Goal: Find specific page/section: Locate item on page

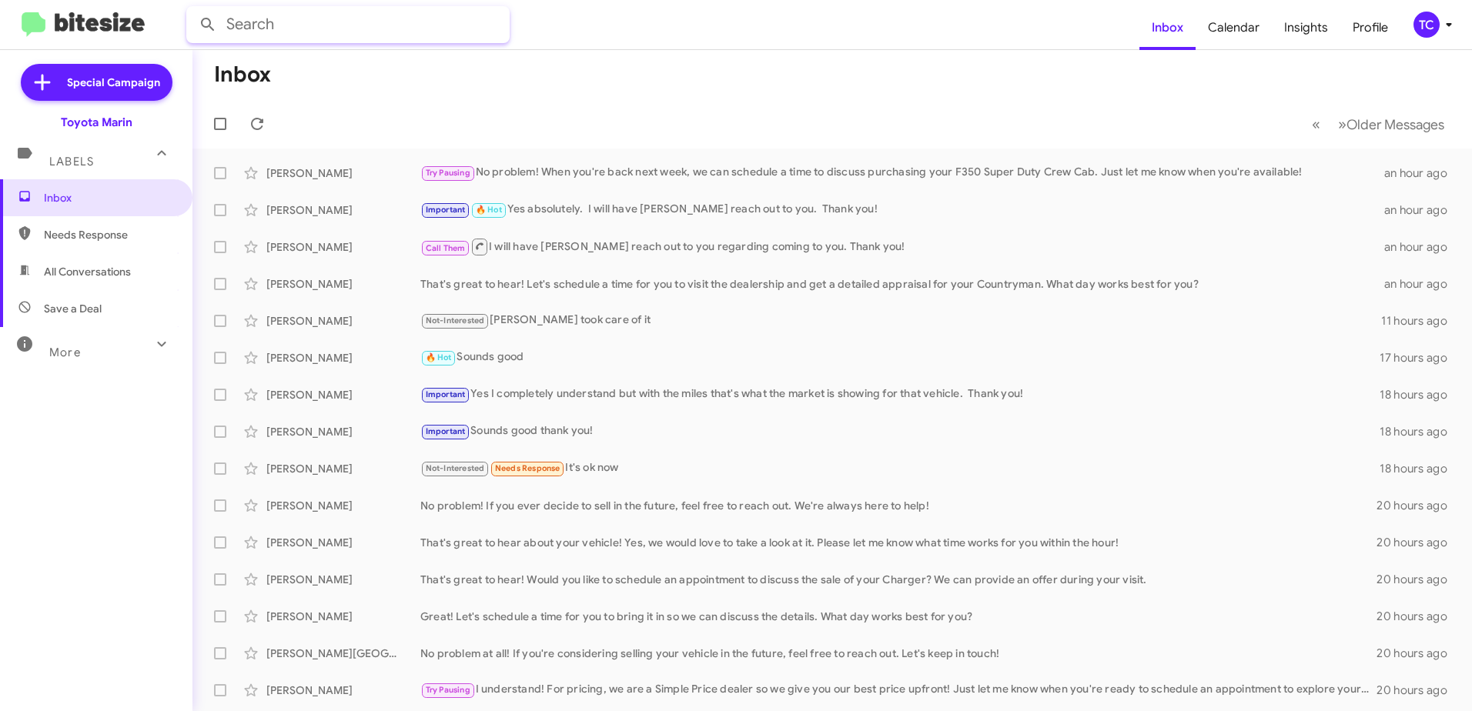
click at [250, 26] on input "text" at bounding box center [347, 24] width 323 height 37
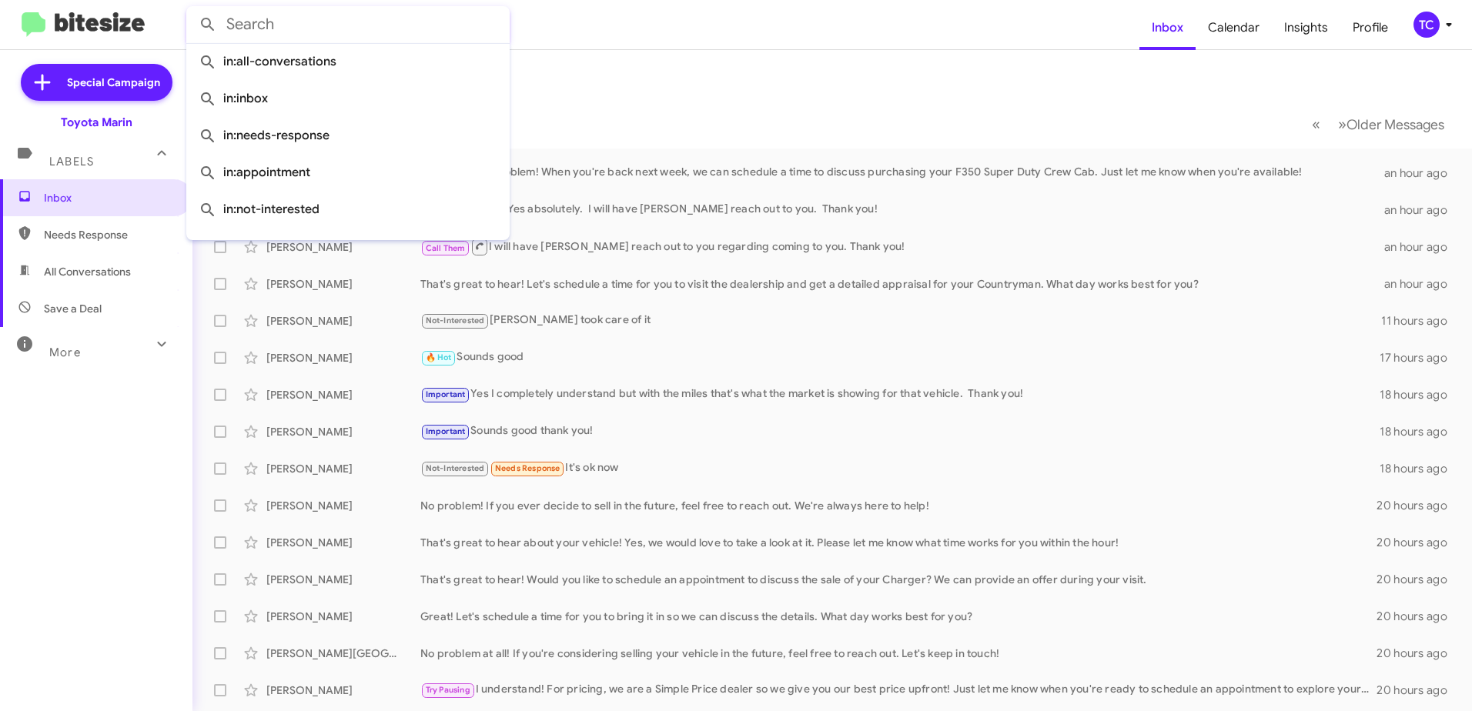
paste input "[US_VEHICLE_IDENTIFICATION_NUMBER]"
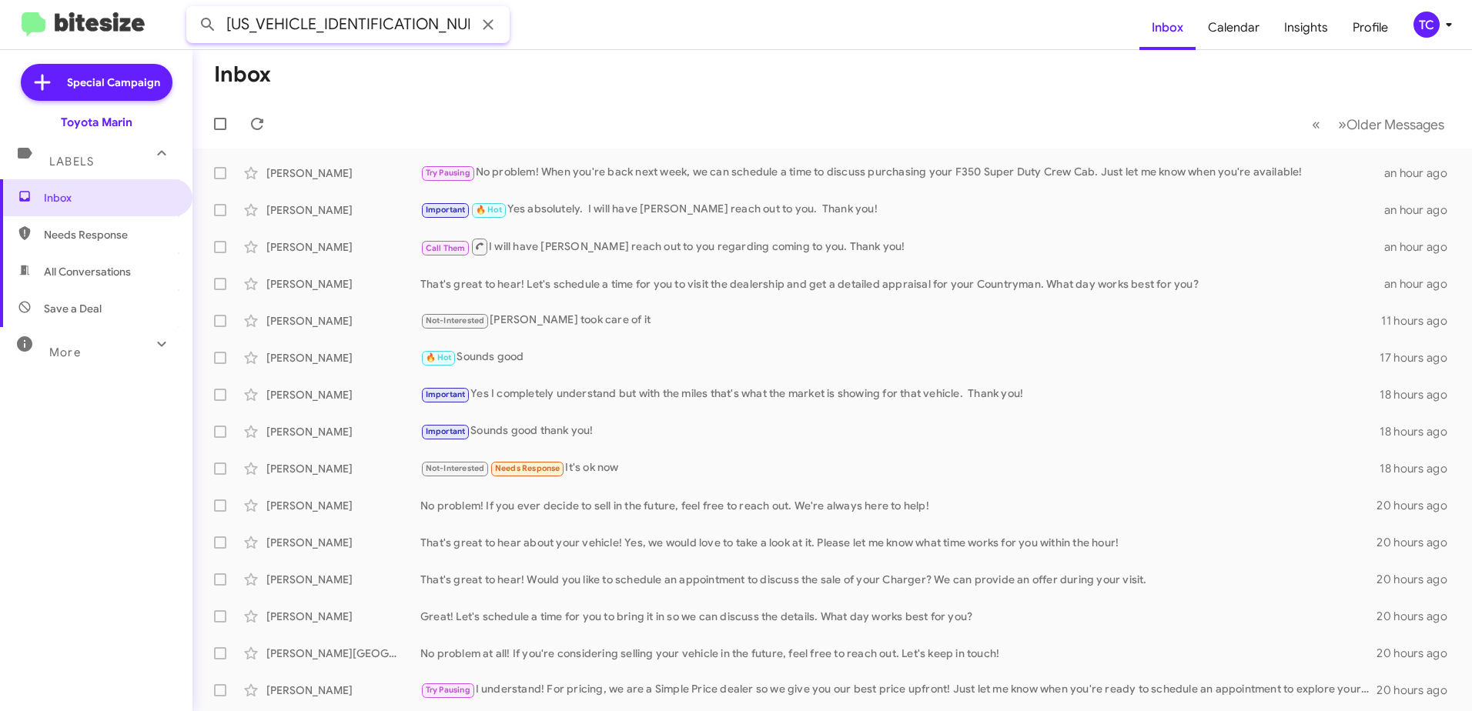
type input "[US_VEHICLE_IDENTIFICATION_NUMBER]"
click at [192, 9] on button at bounding box center [207, 24] width 31 height 31
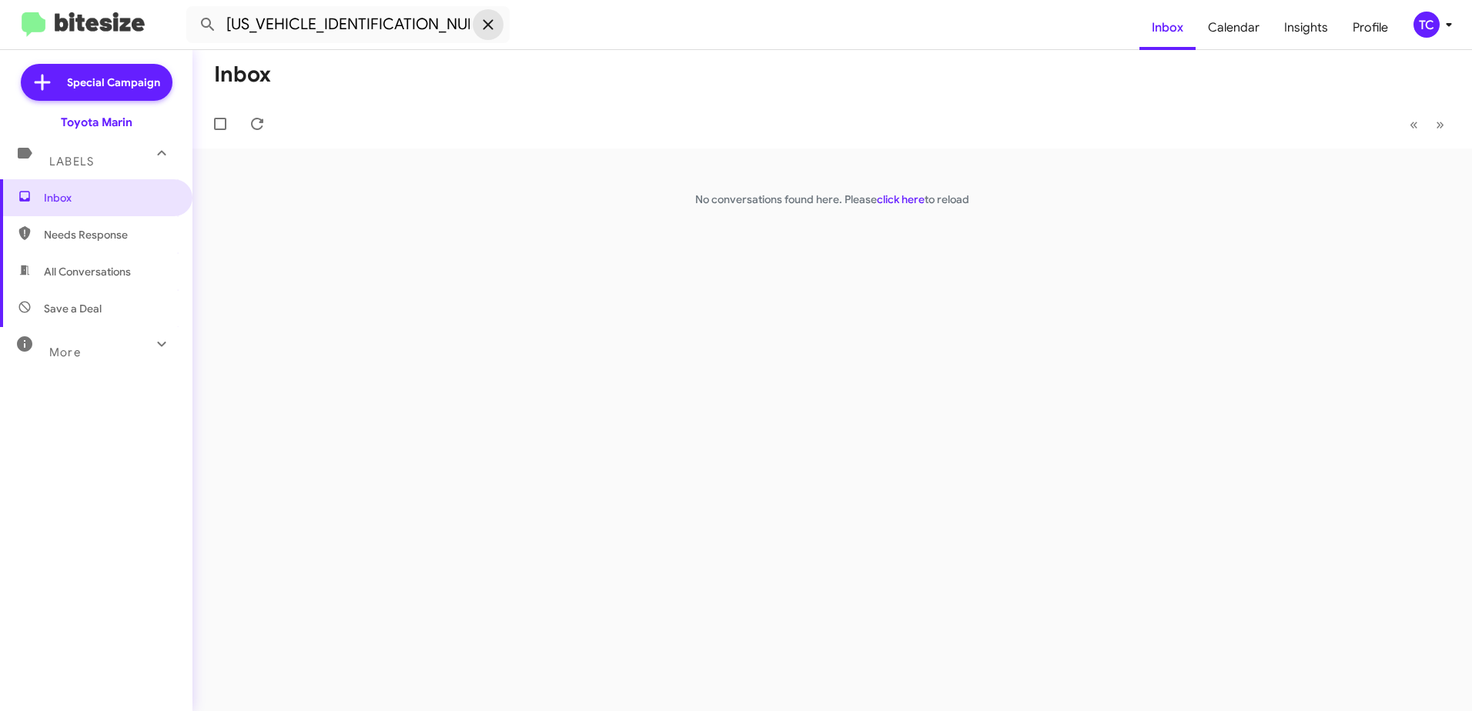
click at [486, 28] on icon at bounding box center [488, 24] width 18 height 18
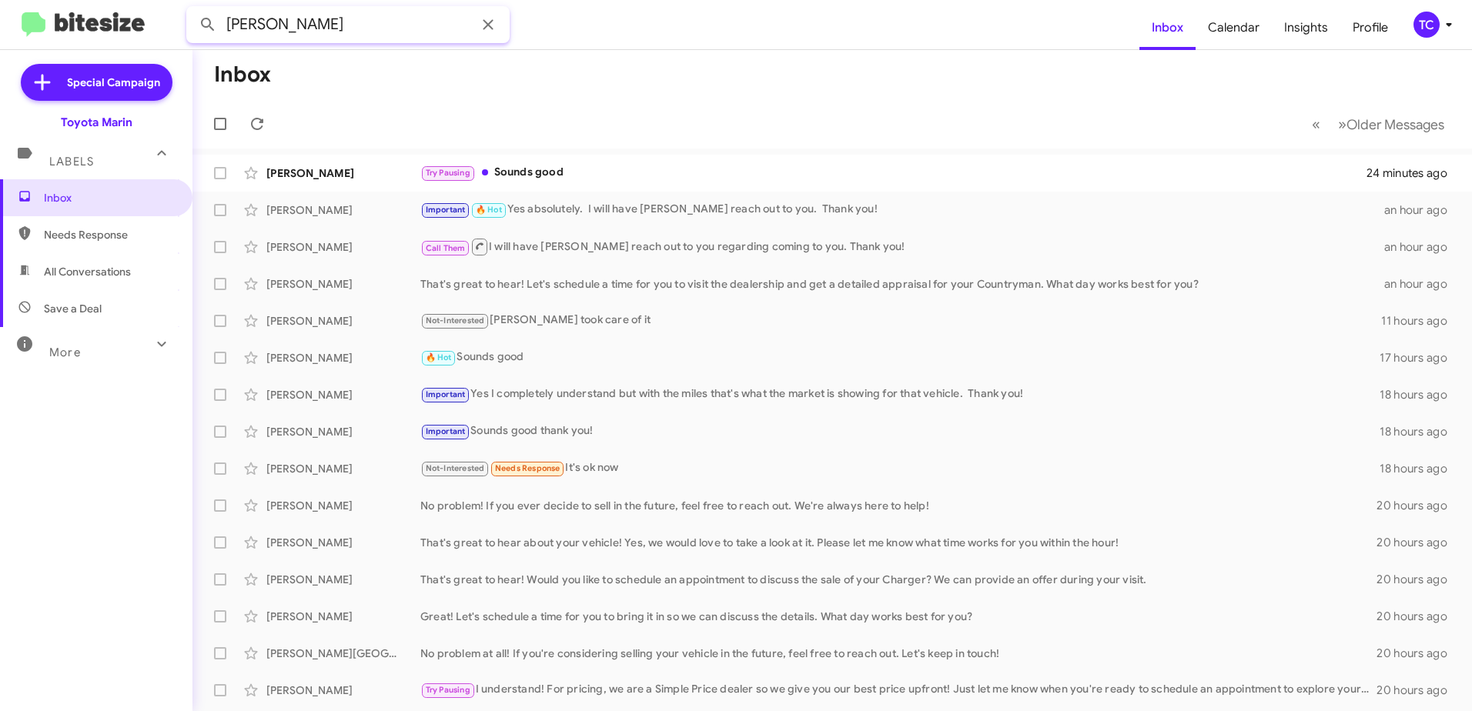
type input "[PERSON_NAME]"
click at [192, 9] on button at bounding box center [207, 24] width 31 height 31
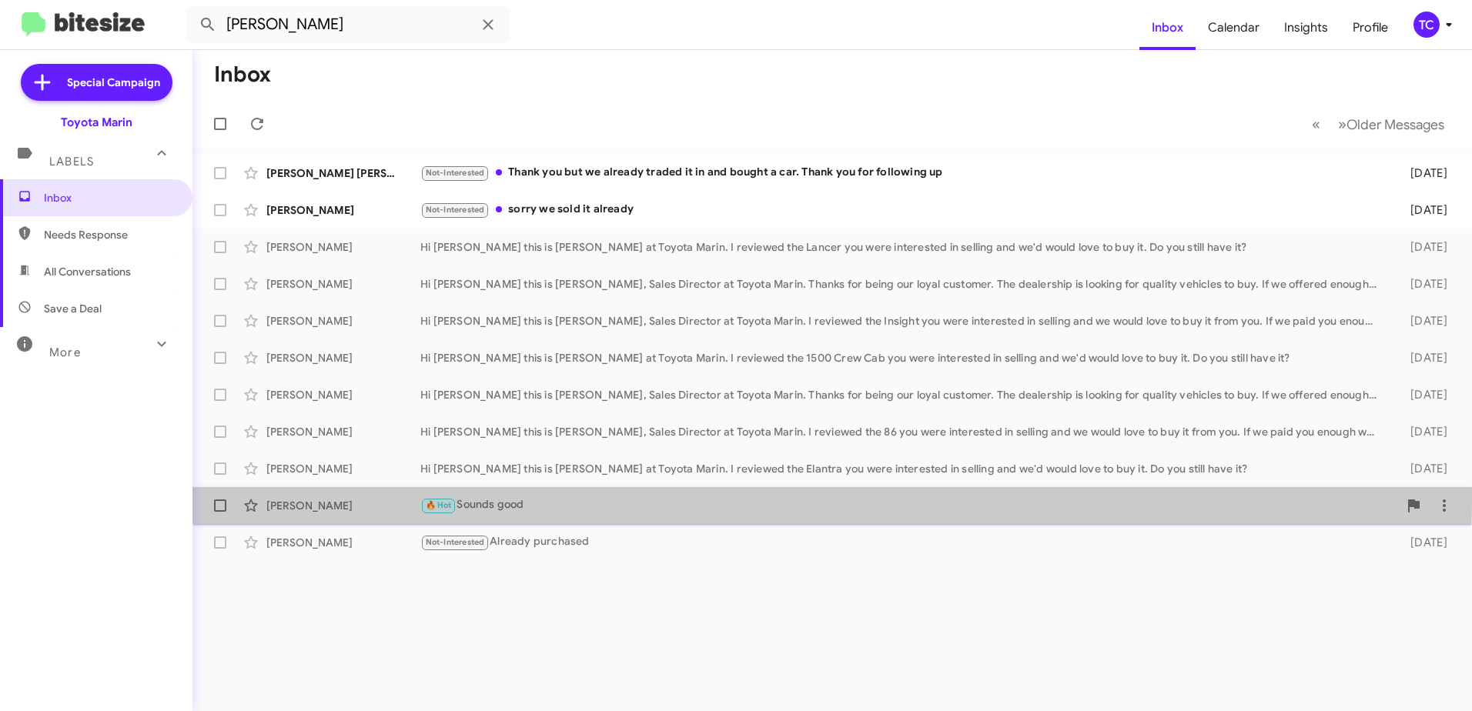
click at [484, 498] on div "🔥 Hot Sounds good" at bounding box center [908, 505] width 977 height 18
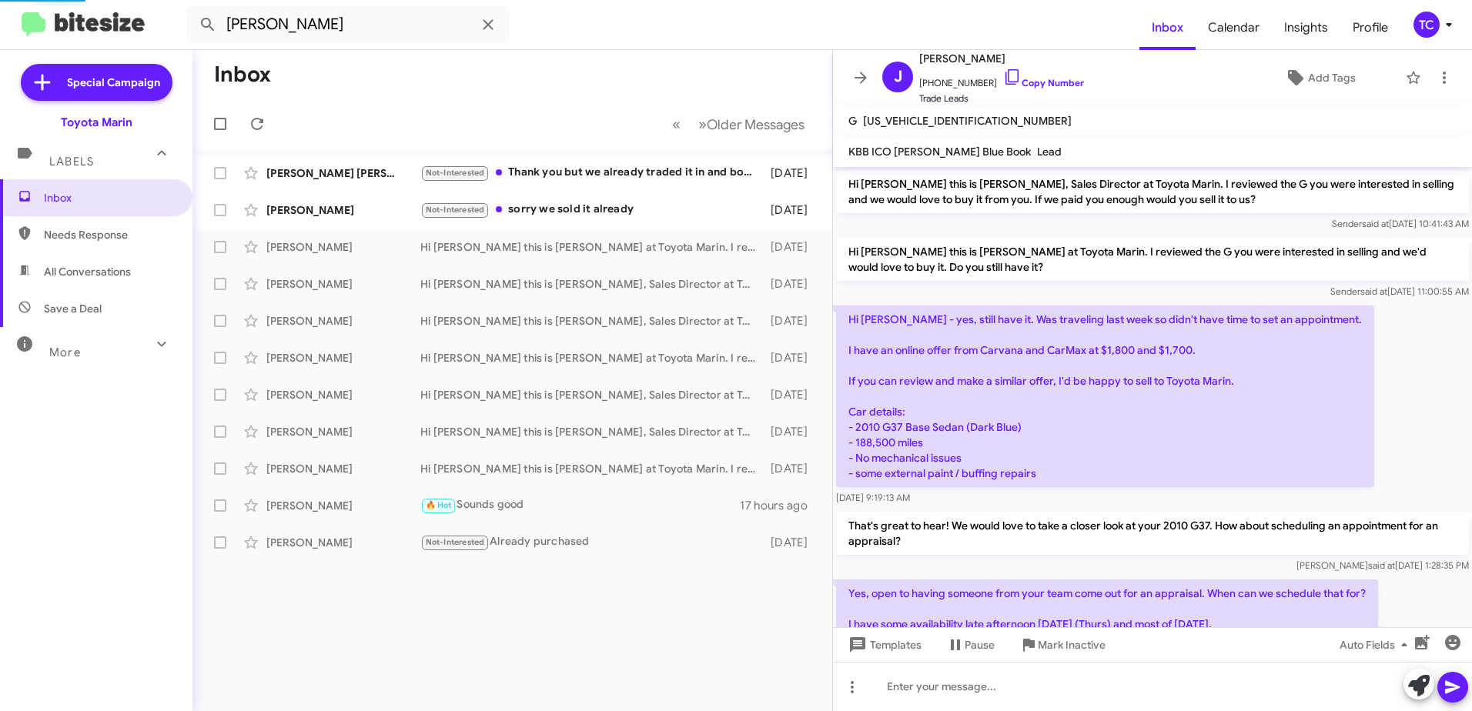
scroll to position [164, 0]
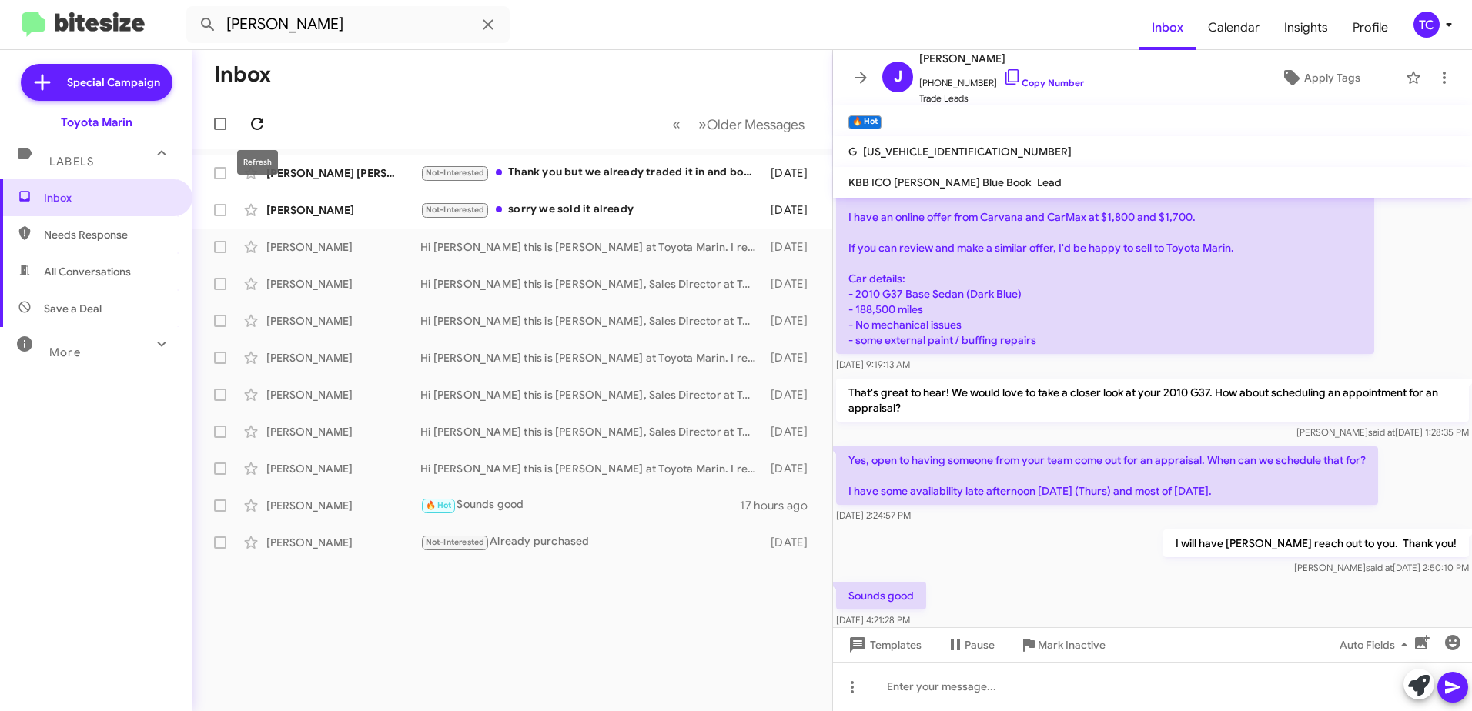
click at [256, 123] on icon at bounding box center [257, 124] width 18 height 18
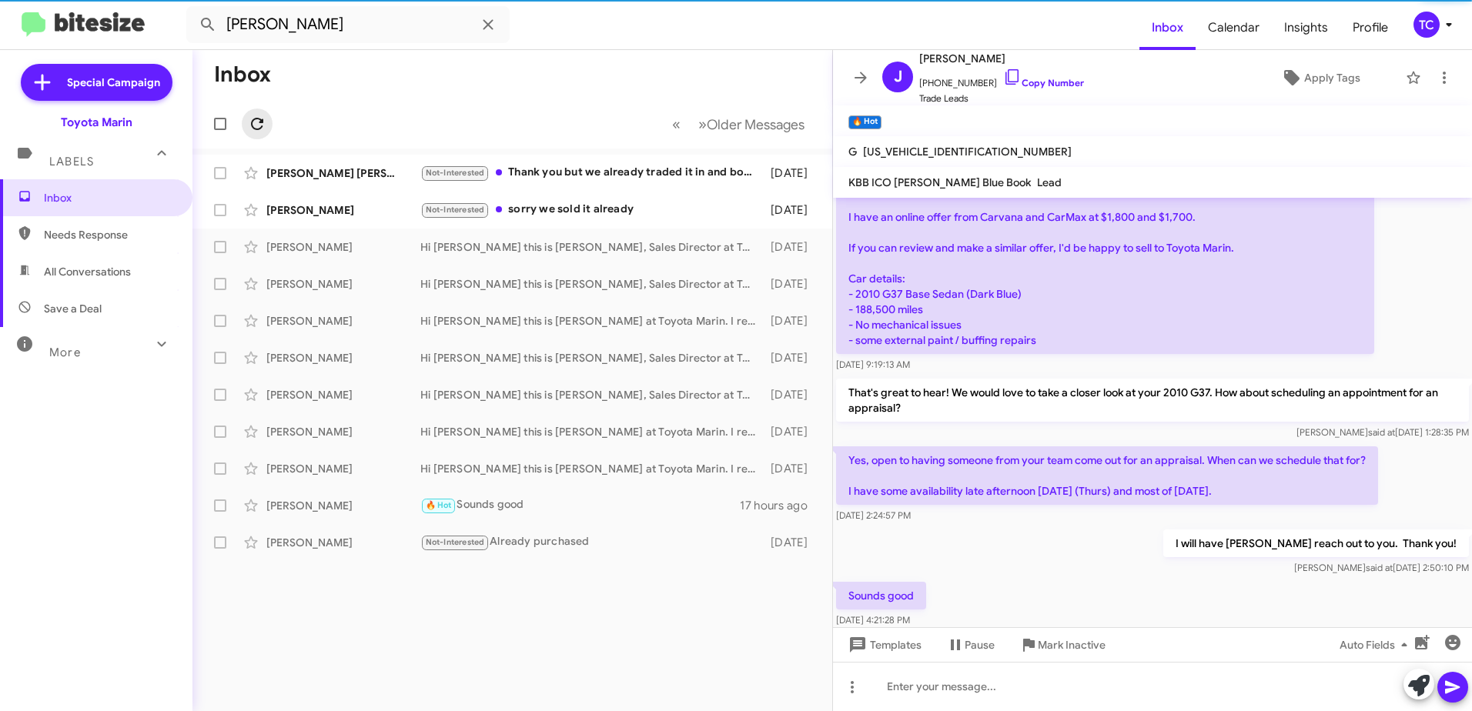
click at [256, 123] on icon at bounding box center [257, 124] width 18 height 18
